Goal: Find specific page/section: Find specific page/section

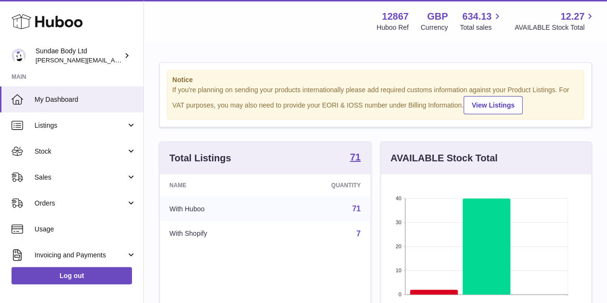
scroll to position [150, 214]
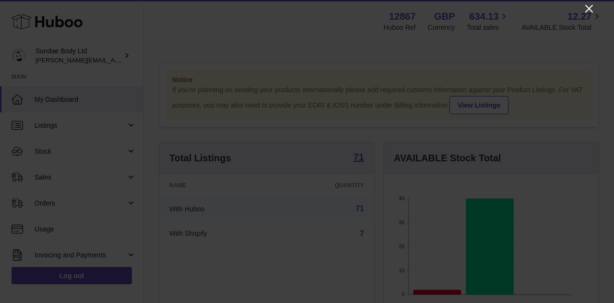
click at [586, 5] on icon "Close" at bounding box center [589, 9] width 8 height 8
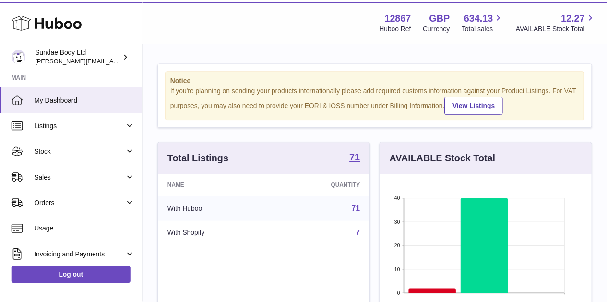
scroll to position [479358, 479297]
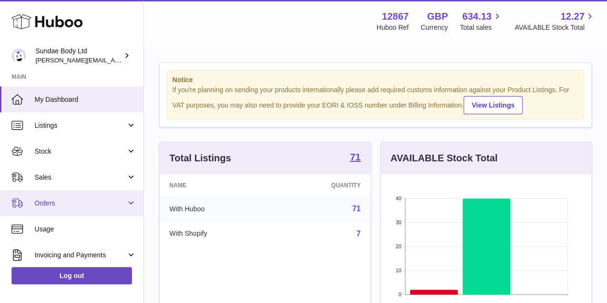
click at [43, 202] on span "Orders" at bounding box center [81, 203] width 92 height 9
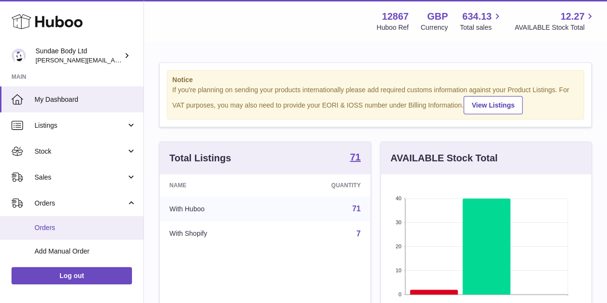
click at [49, 228] on span "Orders" at bounding box center [86, 227] width 102 height 9
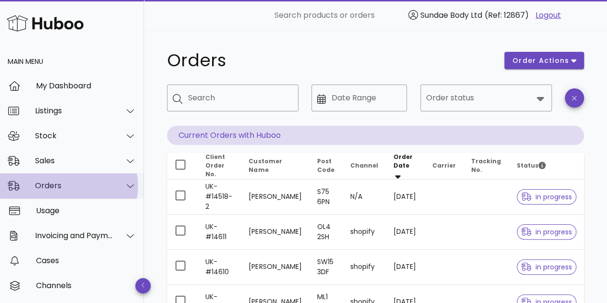
click at [50, 184] on div "Orders" at bounding box center [74, 185] width 78 height 9
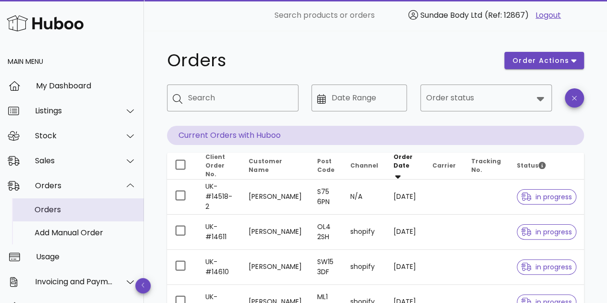
click at [49, 214] on div "Orders" at bounding box center [86, 209] width 102 height 21
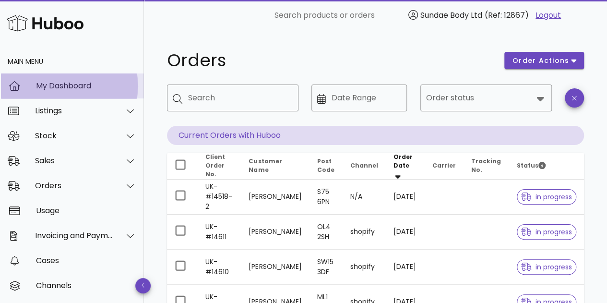
click at [58, 91] on div "My Dashboard" at bounding box center [86, 85] width 100 height 21
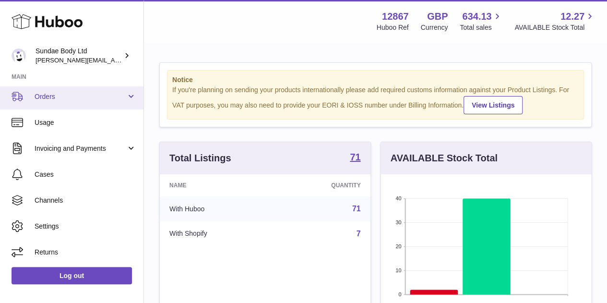
scroll to position [58, 0]
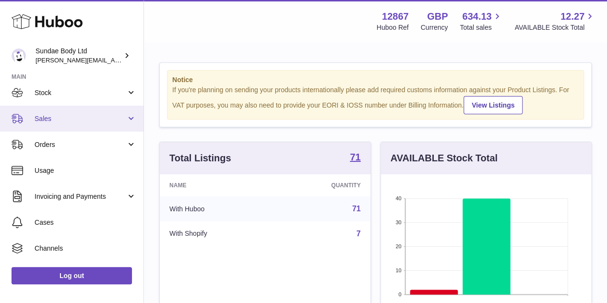
click at [44, 117] on span "Sales" at bounding box center [81, 118] width 92 height 9
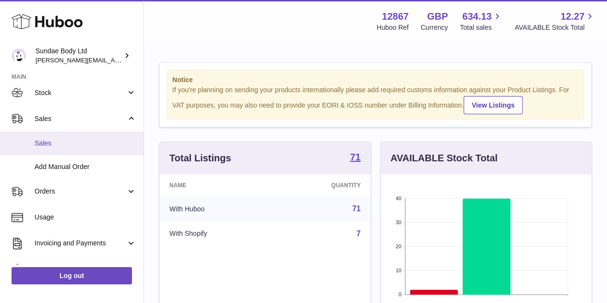
click at [42, 140] on span "Sales" at bounding box center [86, 143] width 102 height 9
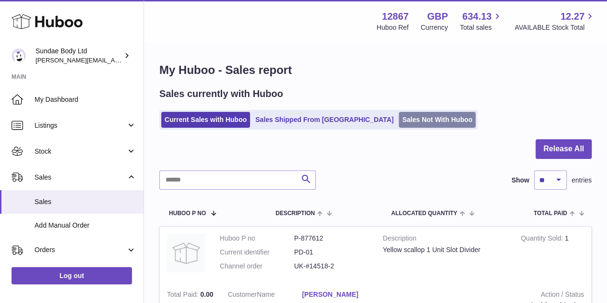
click at [398, 121] on link "Sales Not With Huboo" at bounding box center [436, 120] width 77 height 16
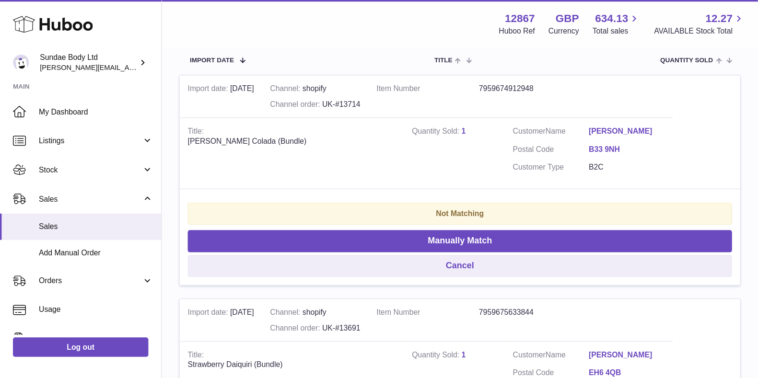
scroll to position [180, 0]
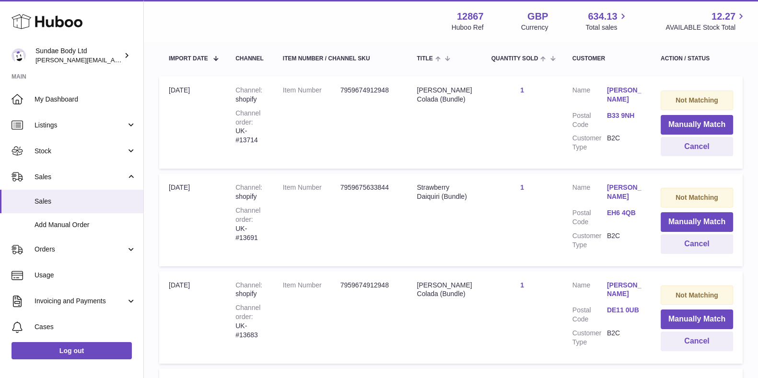
drag, startPoint x: 608, startPoint y: 0, endPoint x: 399, endPoint y: 21, distance: 209.6
click at [399, 21] on div "Menu Huboo 12867 Huboo Ref GBP Currency 634.13 Total sales 12.27 AVAILABLE Stoc…" at bounding box center [450, 21] width 591 height 22
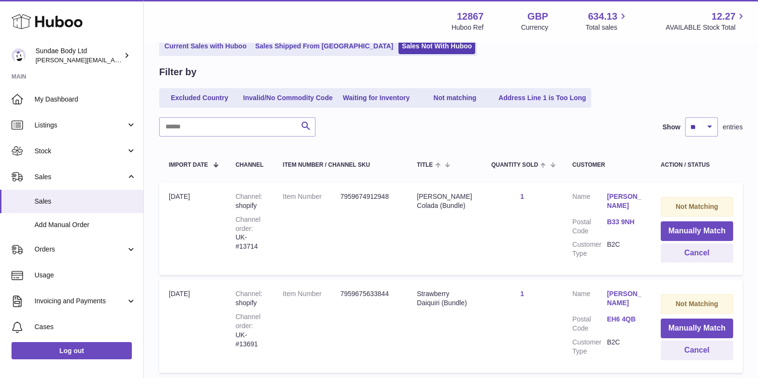
scroll to position [72, 0]
